Goal: Communication & Community: Answer question/provide support

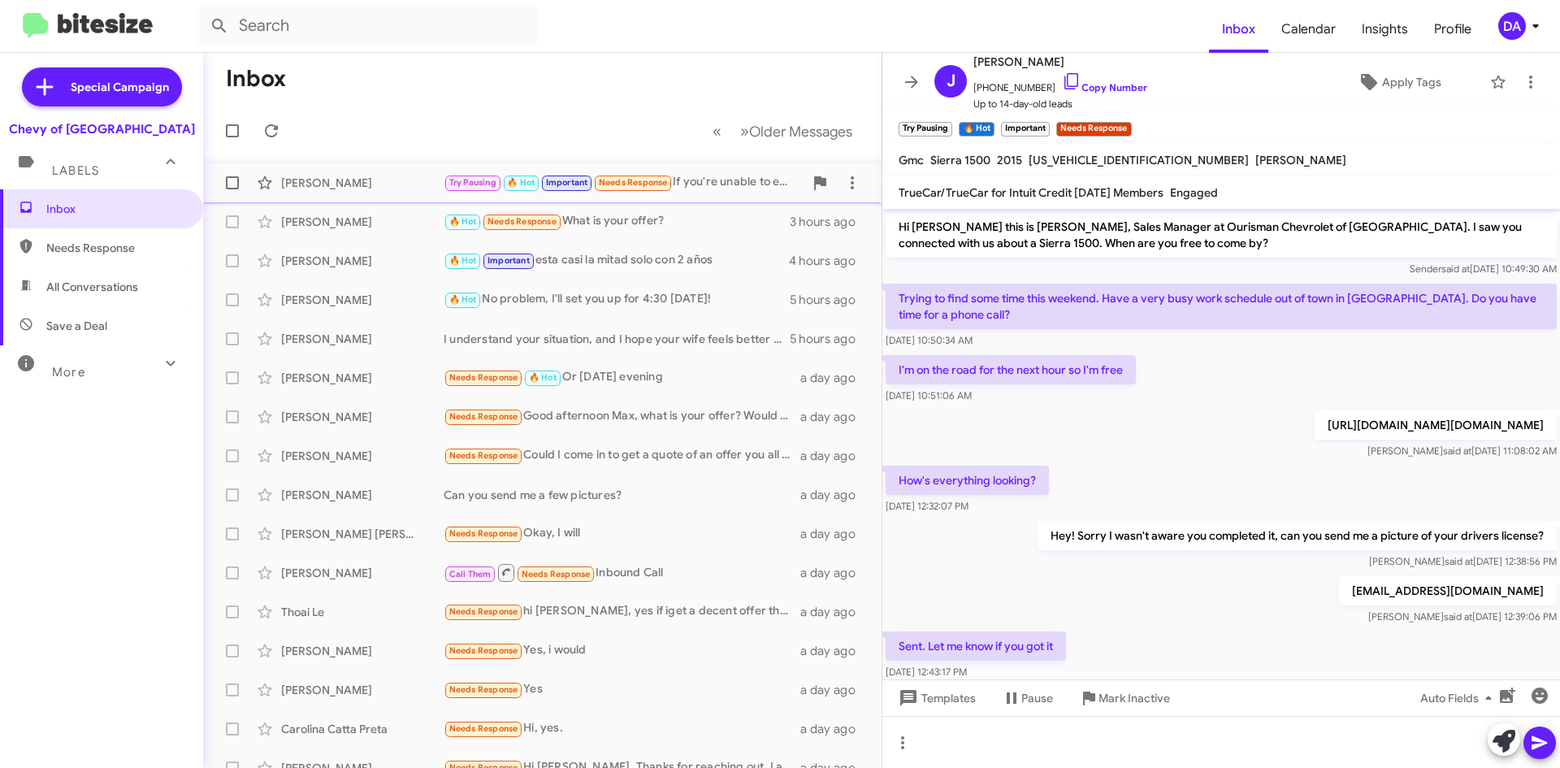
scroll to position [640, 0]
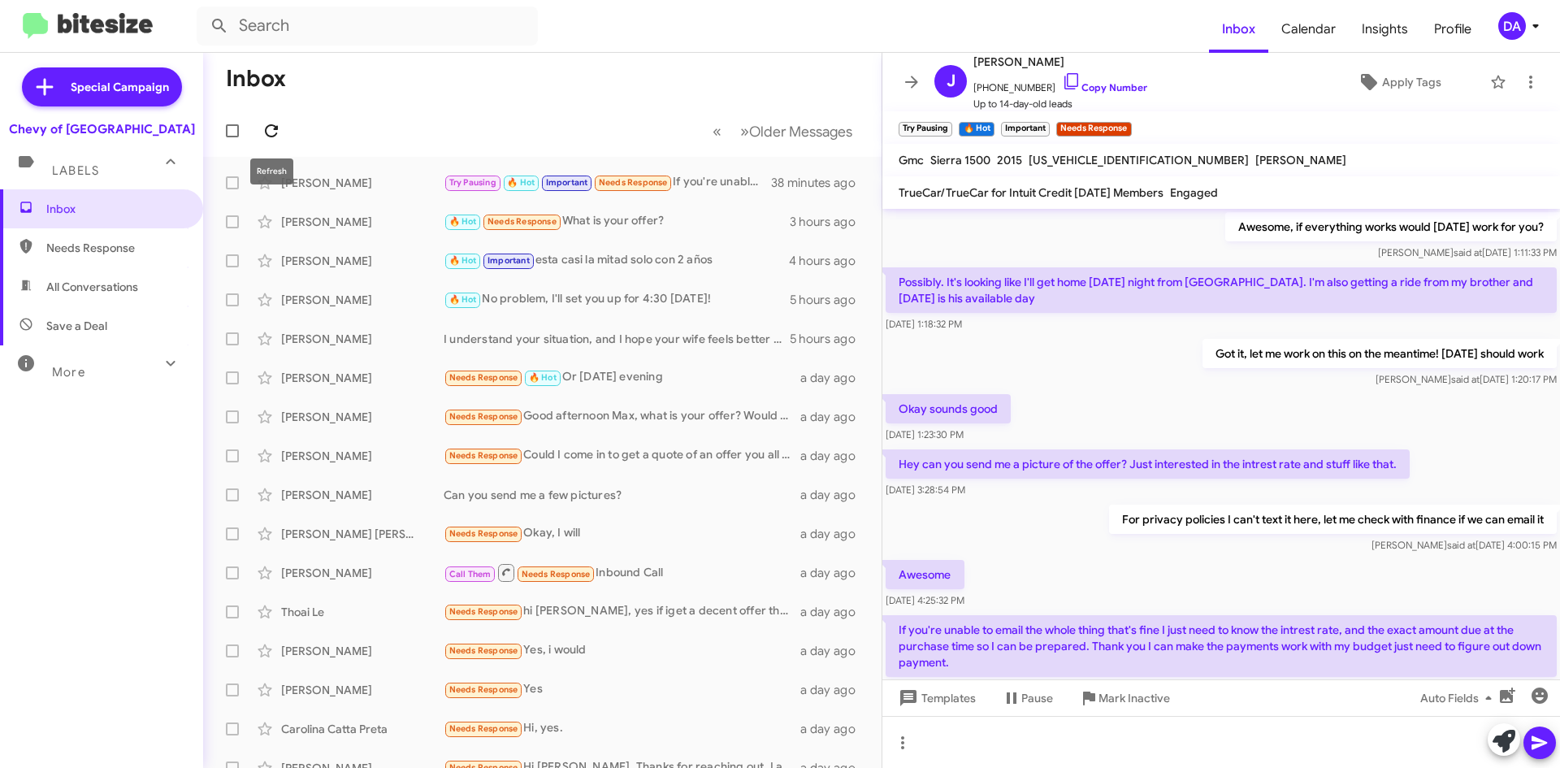
click at [259, 123] on span at bounding box center [271, 130] width 32 height 19
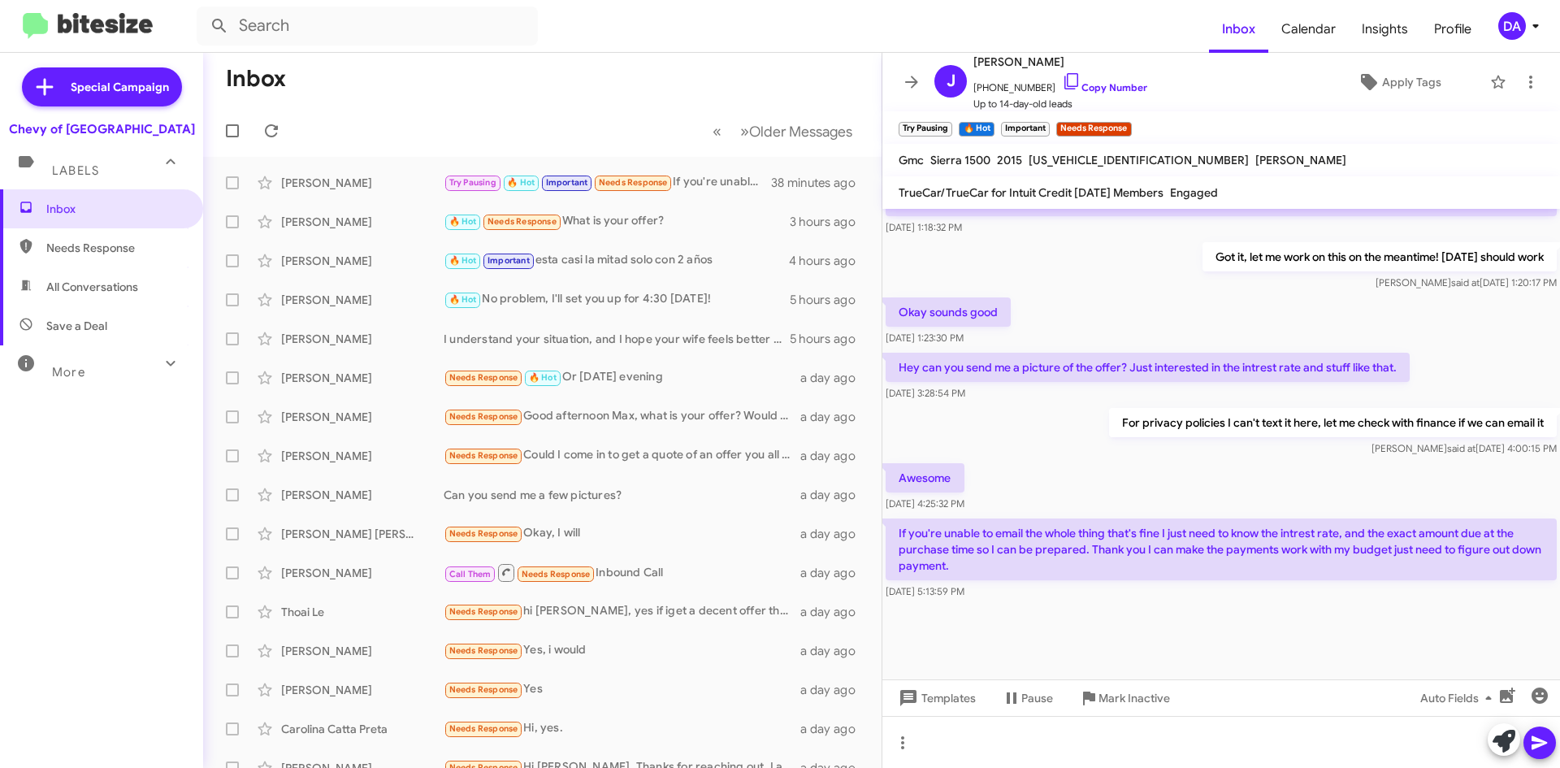
scroll to position [738, 0]
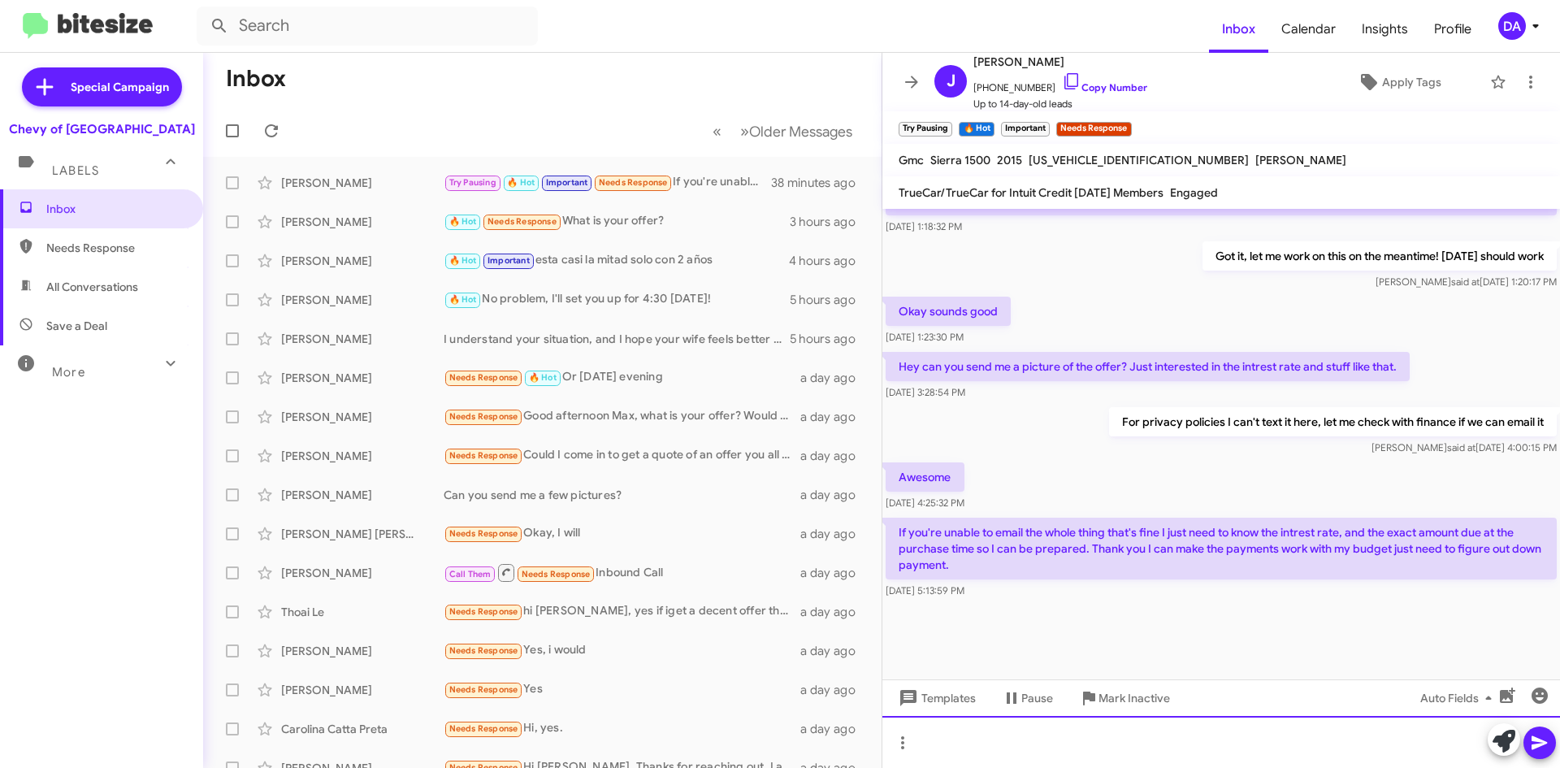
click at [1038, 744] on div at bounding box center [1220, 742] width 677 height 52
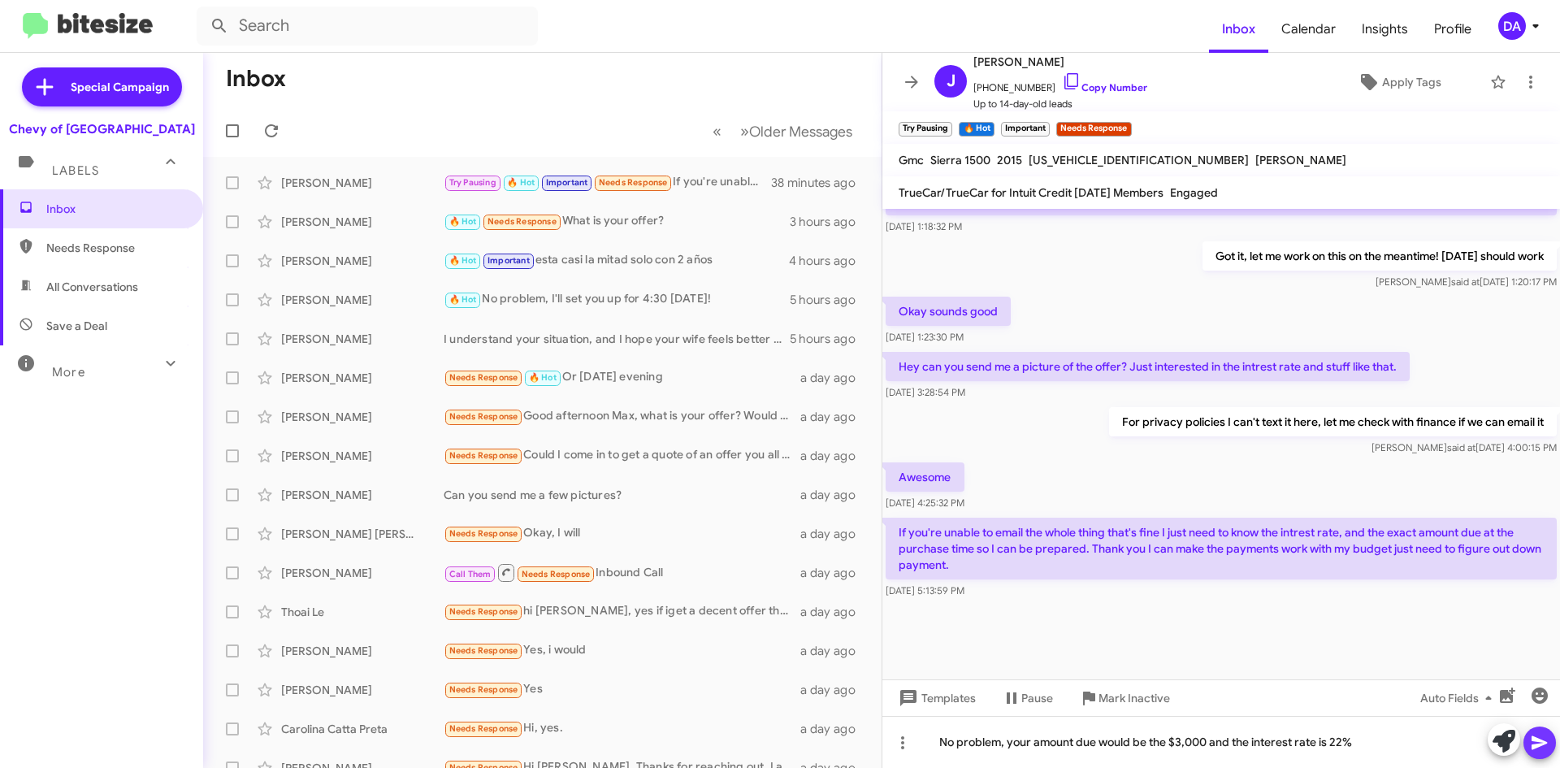
click at [1542, 748] on icon at bounding box center [1538, 742] width 19 height 19
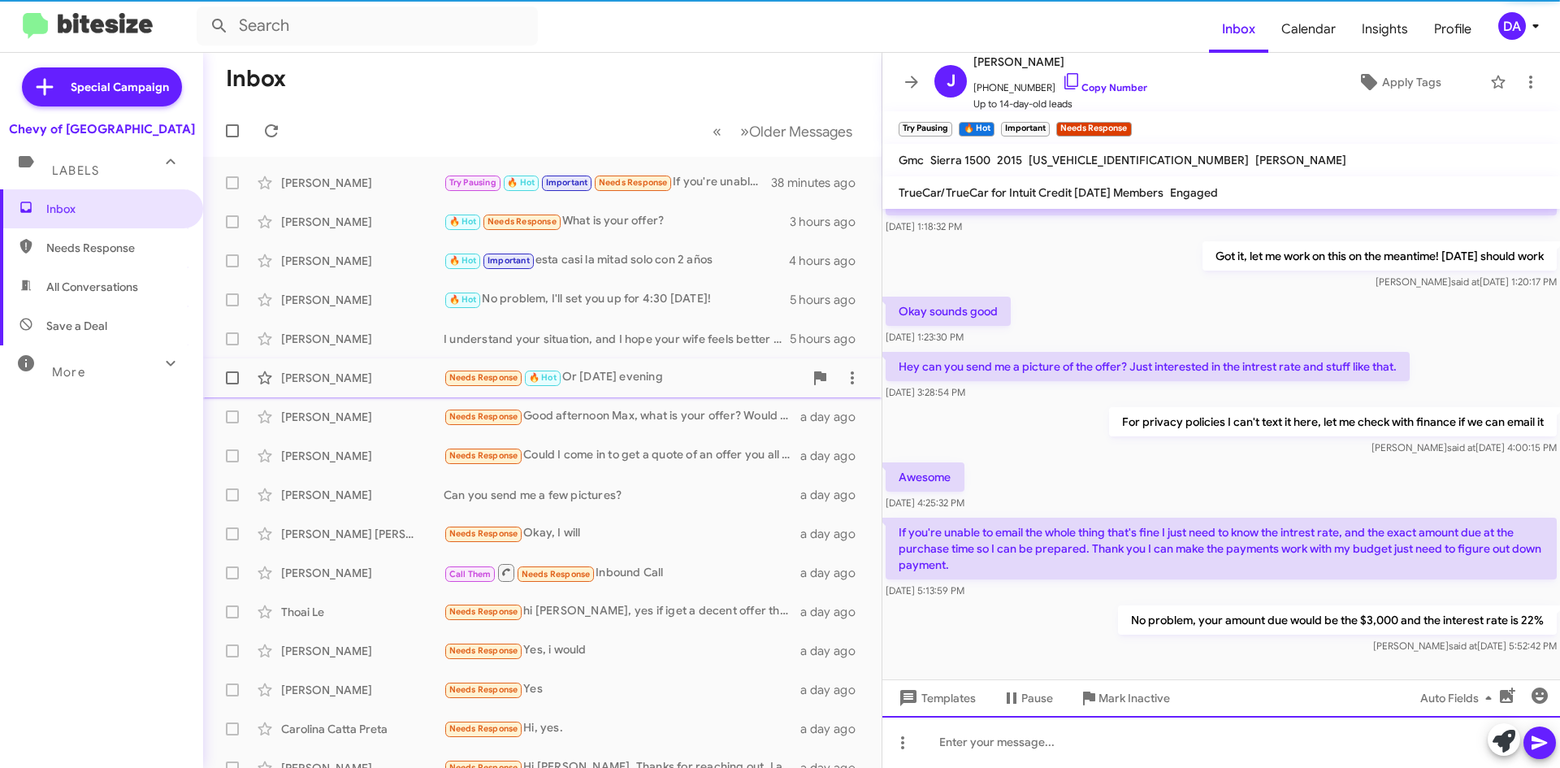
scroll to position [0, 0]
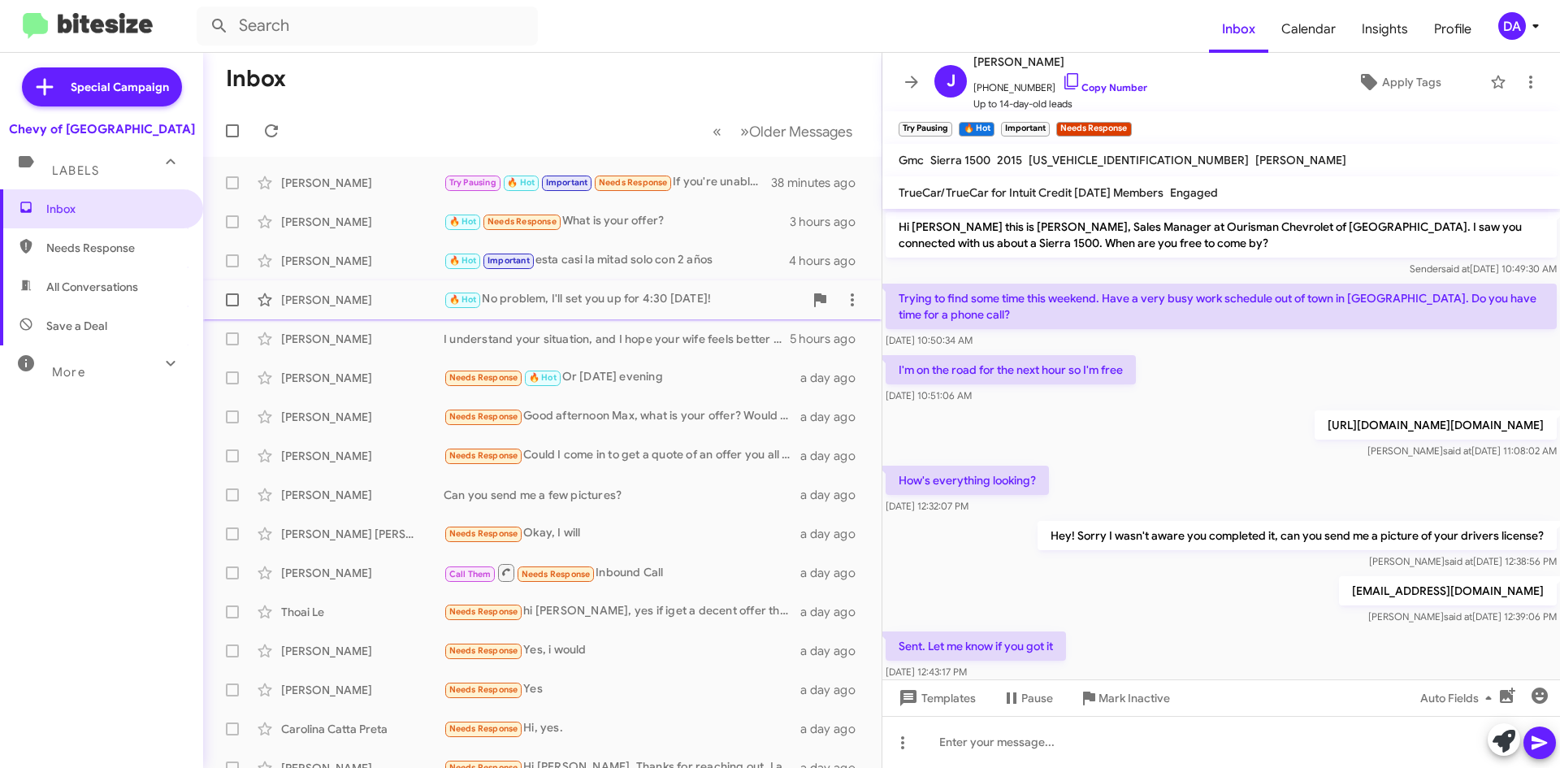
click at [605, 303] on div "🔥 Hot No problem, I'll set you up for 4:30 [DATE]!" at bounding box center [623, 299] width 360 height 19
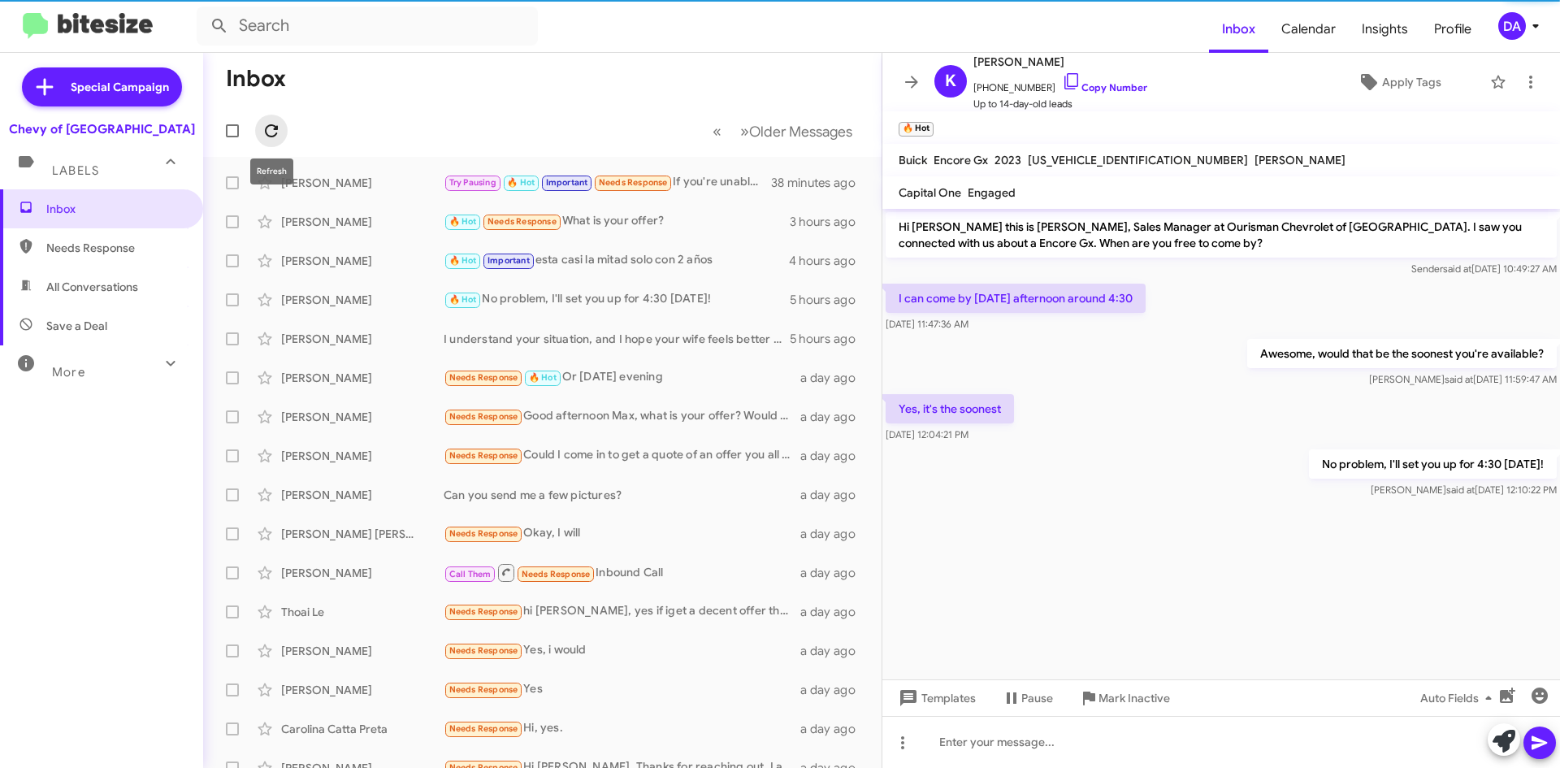
click at [270, 123] on icon at bounding box center [271, 130] width 19 height 19
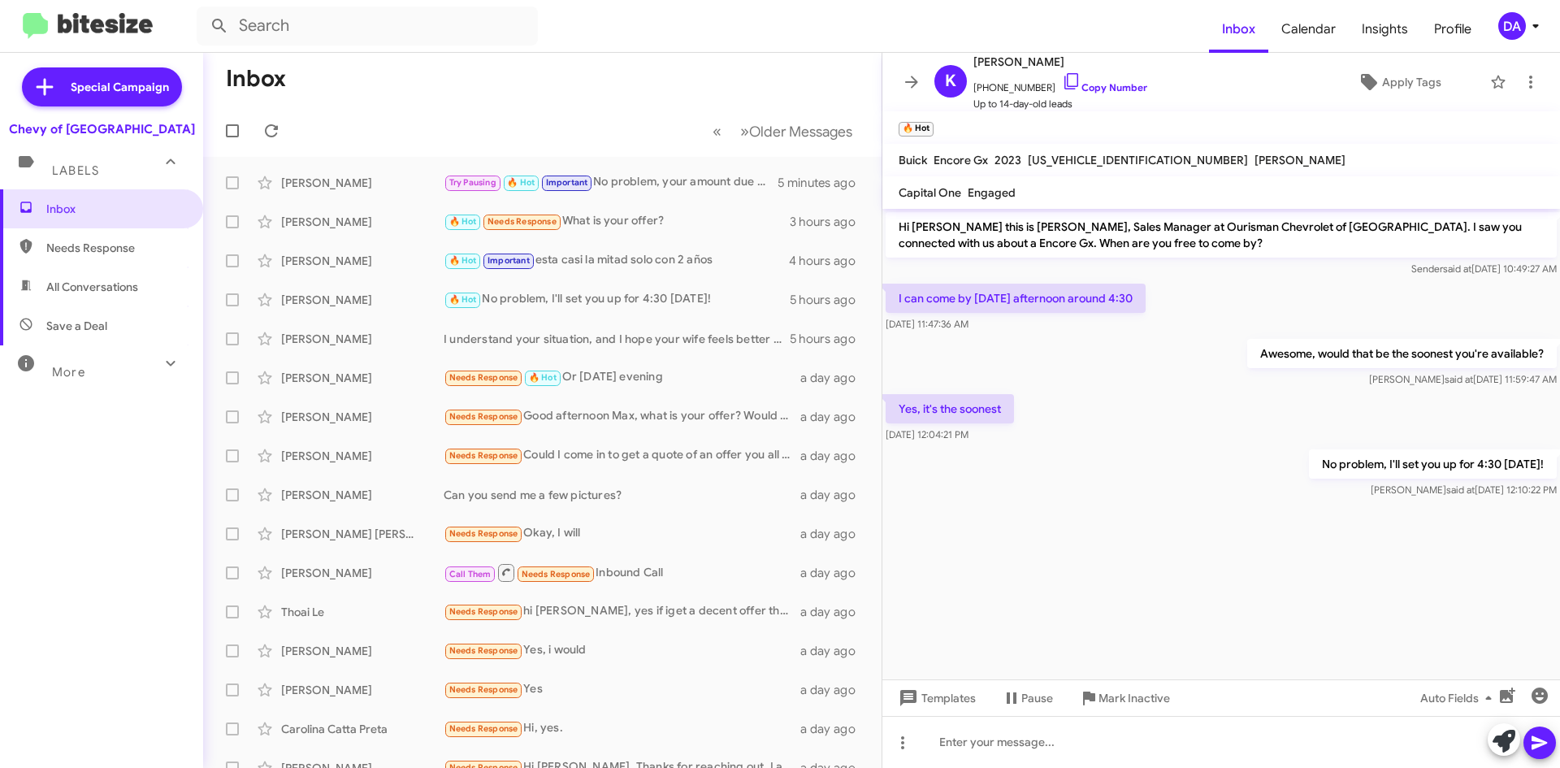
click at [115, 560] on div "Inbox Needs Response All Conversations Save a Deal More Important 🔥 Hot Appoint…" at bounding box center [101, 419] width 203 height 461
click at [253, 131] on div at bounding box center [235, 131] width 39 height 32
click at [270, 132] on icon at bounding box center [271, 130] width 19 height 19
